Goal: Task Accomplishment & Management: Complete application form

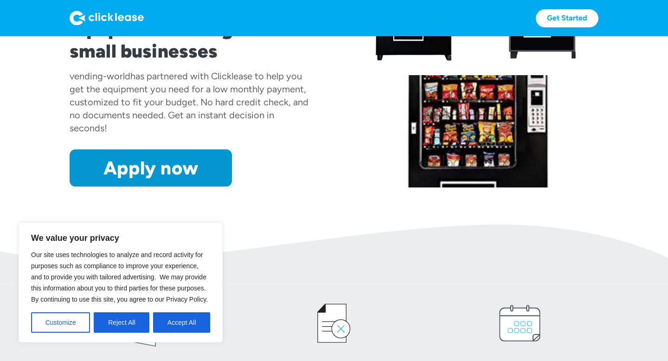
scroll to position [158, 0]
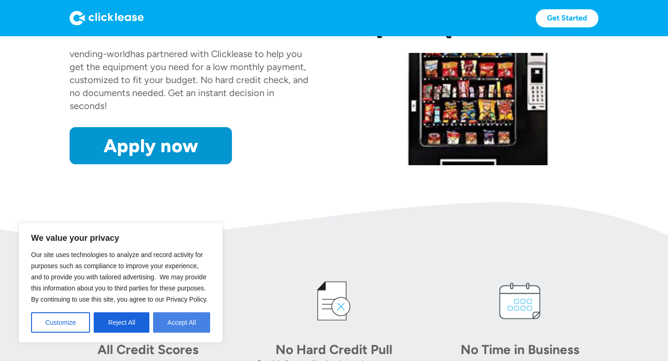
click at [177, 323] on button "Accept All" at bounding box center [181, 322] width 57 height 20
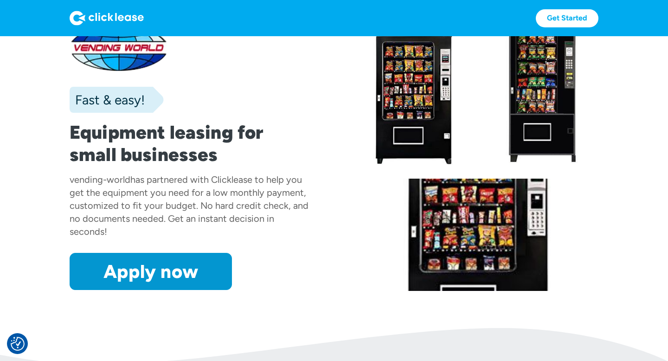
scroll to position [30, 0]
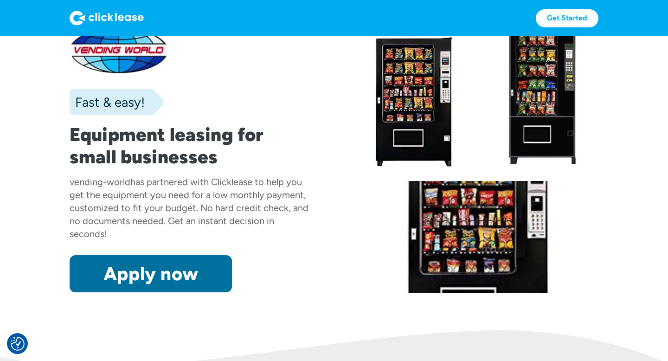
click at [165, 269] on link "Apply now" at bounding box center [151, 273] width 162 height 37
